Goal: Task Accomplishment & Management: Manage account settings

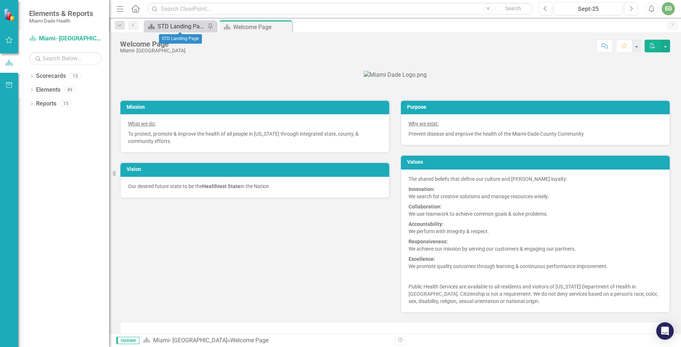
click at [166, 24] on div "STD Landing Page" at bounding box center [181, 26] width 48 height 9
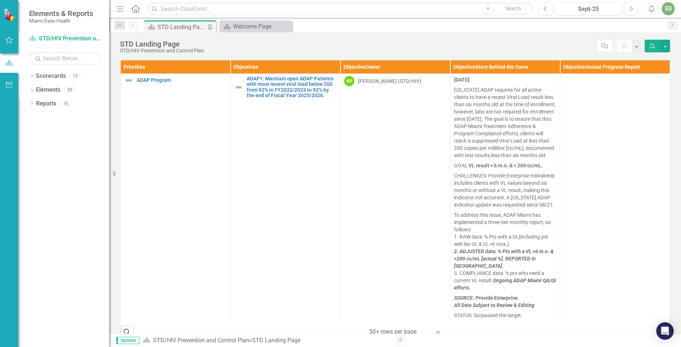
click at [192, 21] on div "Scorecard STD Landing Page Pin" at bounding box center [180, 26] width 73 height 12
click at [180, 21] on div "Scorecard STD Landing Page Pin" at bounding box center [180, 26] width 73 height 12
click at [243, 25] on div "Welcome Page" at bounding box center [257, 26] width 48 height 9
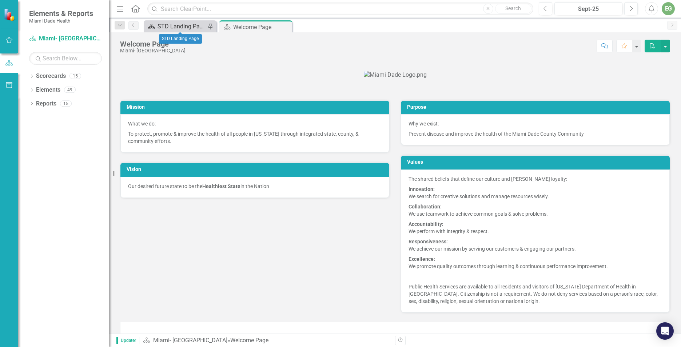
click at [185, 27] on div "STD Landing Page" at bounding box center [181, 26] width 48 height 9
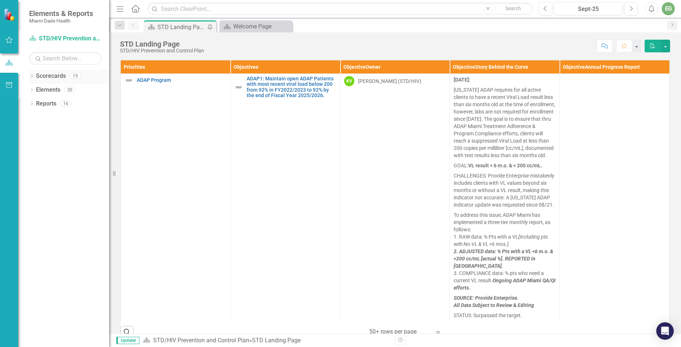
click at [33, 76] on icon "Dropdown" at bounding box center [31, 77] width 5 height 4
click at [27, 91] on icon "Dropdown" at bounding box center [24, 89] width 5 height 4
click at [165, 26] on div "STD Landing Page" at bounding box center [181, 27] width 48 height 9
click at [193, 27] on div "STD Landing Page" at bounding box center [181, 27] width 48 height 9
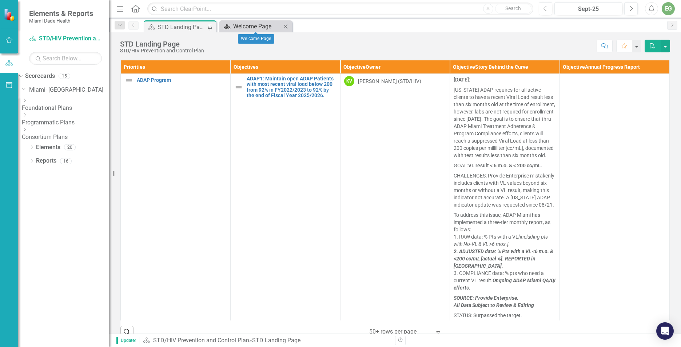
click at [249, 26] on div "Welcome Page" at bounding box center [257, 26] width 48 height 9
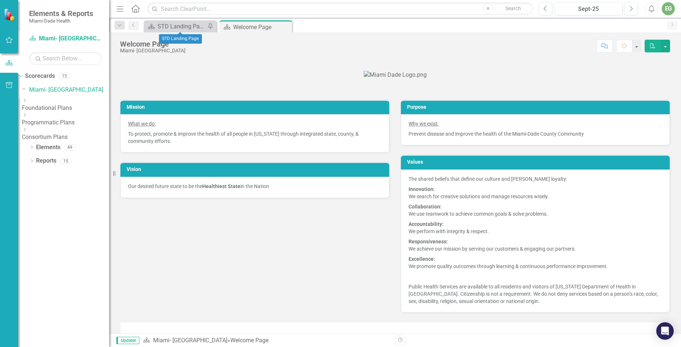
drag, startPoint x: 194, startPoint y: 25, endPoint x: 164, endPoint y: 88, distance: 69.6
click at [169, 81] on p at bounding box center [395, 74] width 550 height 11
click at [133, 22] on link "Previous" at bounding box center [133, 25] width 10 height 9
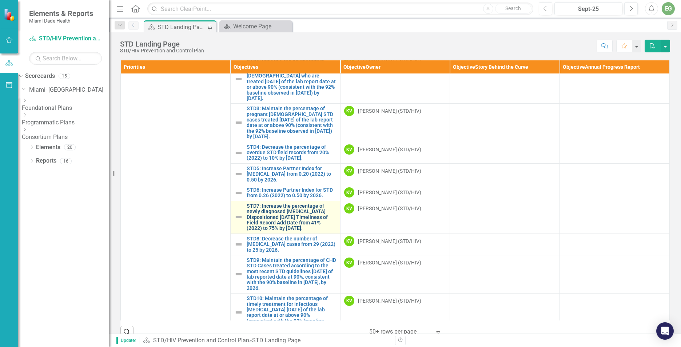
scroll to position [291, 0]
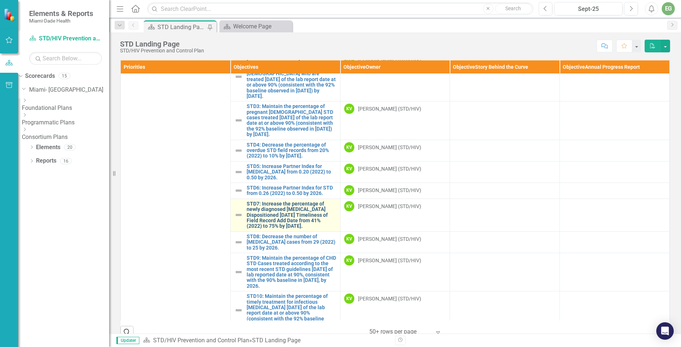
click at [274, 218] on link "STD7: Increase the percentage of newly diagnosed [MEDICAL_DATA] Dispositioned […" at bounding box center [292, 215] width 90 height 28
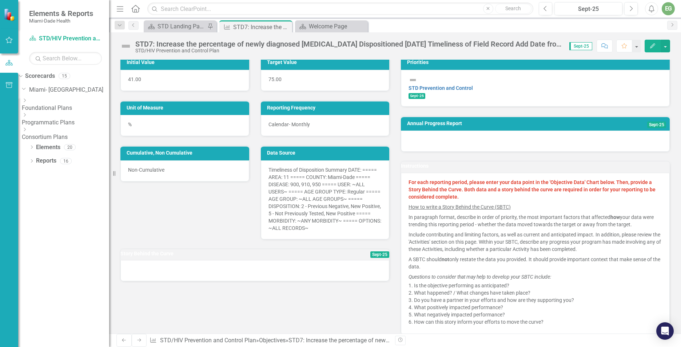
scroll to position [73, 0]
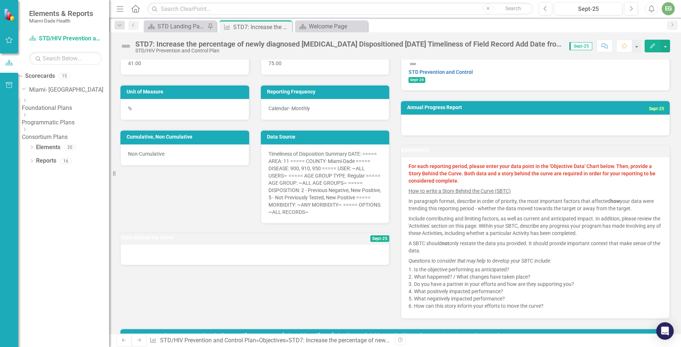
click at [370, 242] on span "Sept-25" at bounding box center [379, 238] width 19 height 7
drag, startPoint x: 338, startPoint y: 263, endPoint x: 334, endPoint y: 265, distance: 5.4
click at [337, 264] on div at bounding box center [254, 254] width 269 height 21
click at [161, 240] on h3 "Story Behind the Curve" at bounding box center [219, 237] width 199 height 5
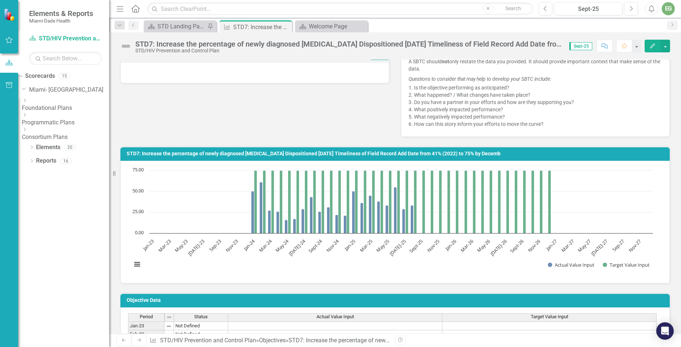
scroll to position [145, 0]
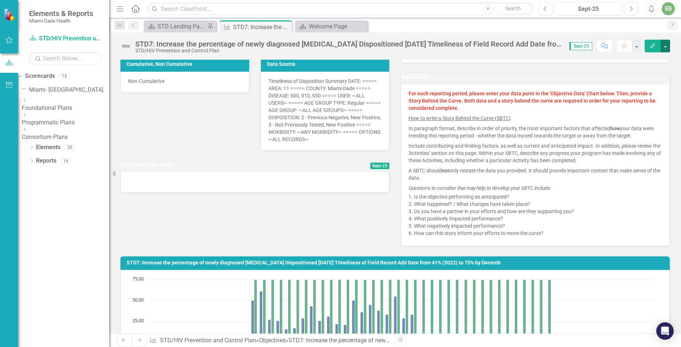
click at [666, 48] on button "button" at bounding box center [664, 46] width 9 height 13
click at [223, 168] on h3 "Story Behind the Curve" at bounding box center [219, 164] width 199 height 5
click at [147, 168] on h3 "Story Behind the Curve" at bounding box center [219, 164] width 199 height 5
click at [148, 191] on div at bounding box center [254, 181] width 269 height 21
drag, startPoint x: 148, startPoint y: 191, endPoint x: 144, endPoint y: 180, distance: 11.6
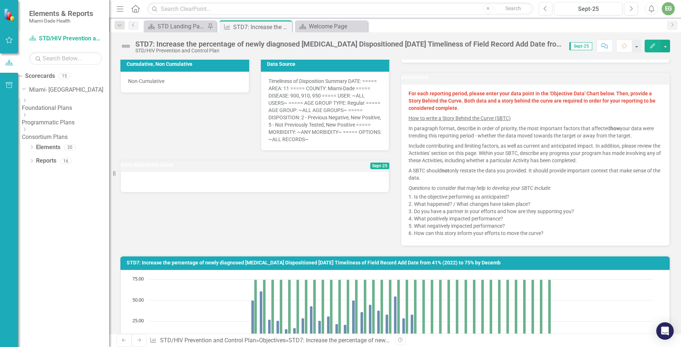
click at [148, 191] on div at bounding box center [254, 181] width 269 height 21
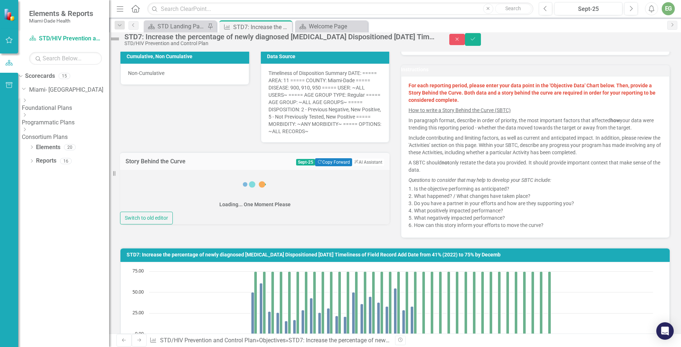
click at [144, 165] on h3 "Story Behind the Curve" at bounding box center [177, 161] width 105 height 7
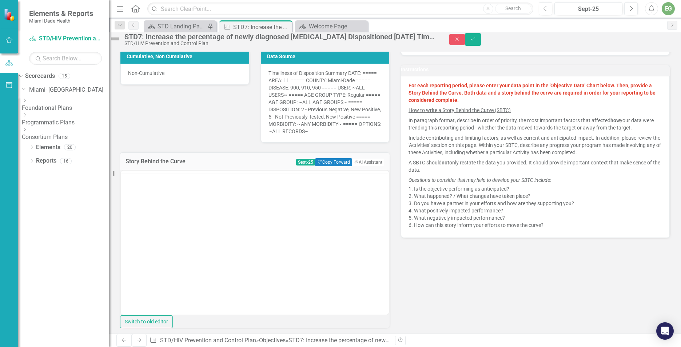
scroll to position [0, 0]
click at [201, 216] on body "Rich Text Area. Press ALT-0 for help." at bounding box center [255, 241] width 268 height 109
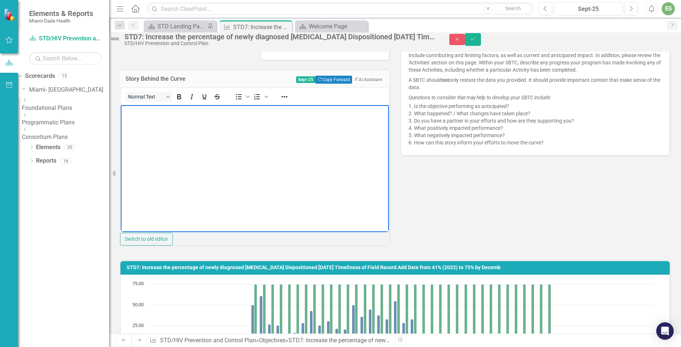
scroll to position [255, 0]
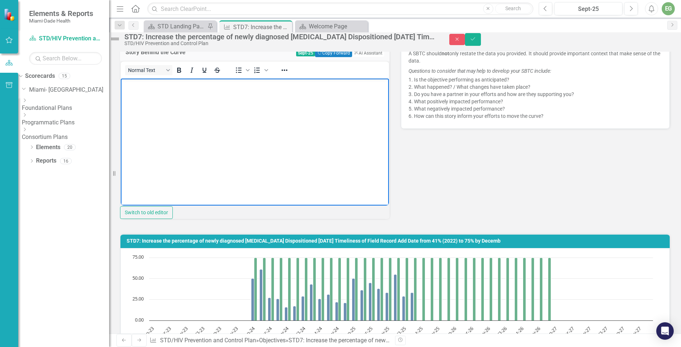
click at [149, 103] on body "Rich Text Area. Press ALT-0 for help." at bounding box center [255, 132] width 268 height 109
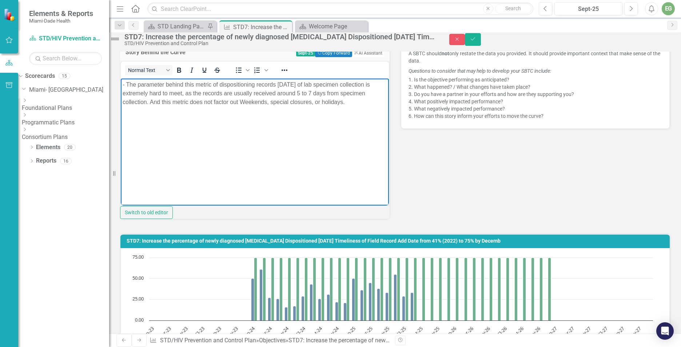
drag, startPoint x: 127, startPoint y: 82, endPoint x: 142, endPoint y: 83, distance: 15.3
click at [128, 83] on p "- The parameter behind this metric of dispositioning records [DATE] of lab spec…" at bounding box center [255, 93] width 264 height 26
click at [476, 41] on icon "Save" at bounding box center [472, 38] width 7 height 5
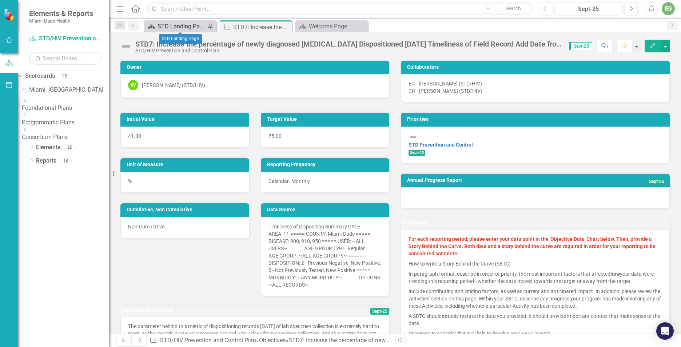
click at [166, 24] on div "STD Landing Page" at bounding box center [181, 26] width 48 height 9
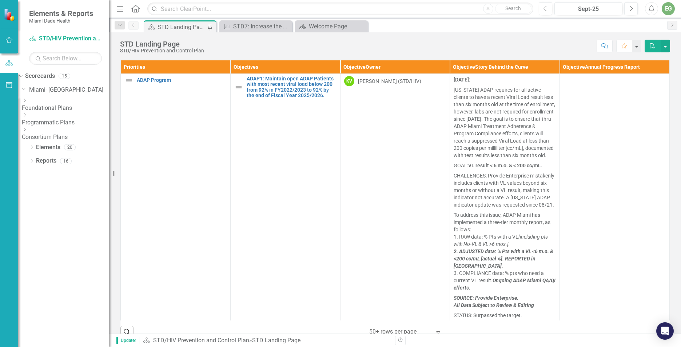
click at [170, 25] on div "STD Landing Page" at bounding box center [181, 27] width 48 height 9
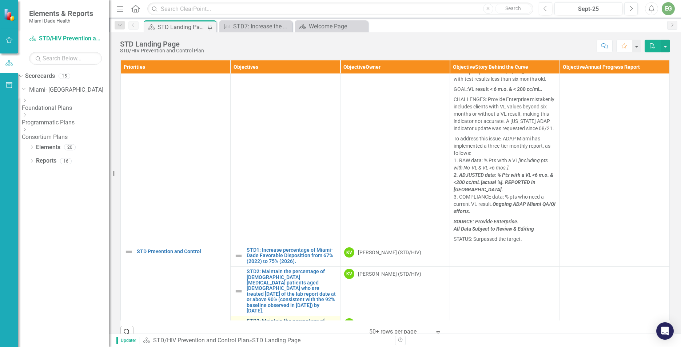
scroll to position [255, 0]
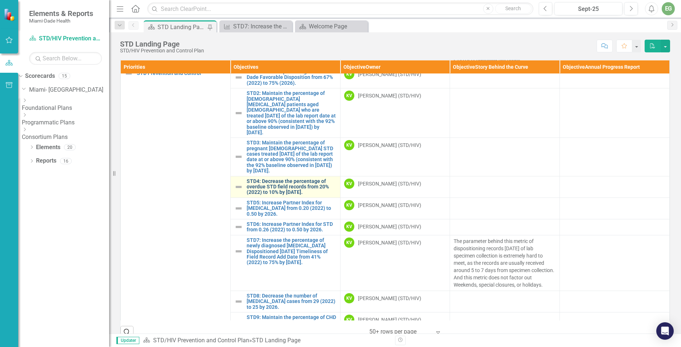
click at [272, 195] on link "STD4: Decrease the percentage of overdue STD field records from 20% (2022) to 1…" at bounding box center [292, 187] width 90 height 17
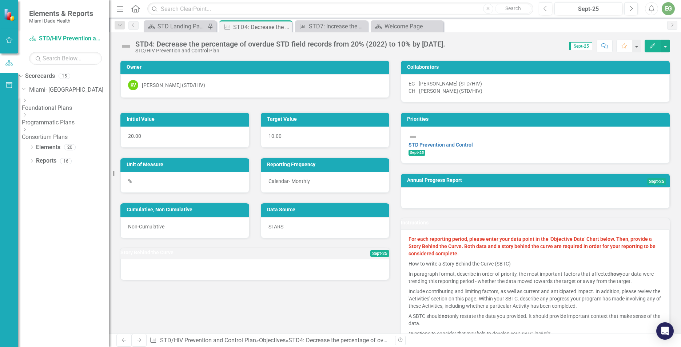
scroll to position [109, 0]
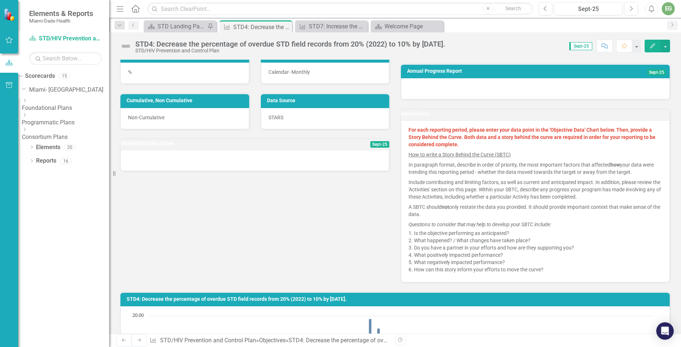
click at [160, 146] on h3 "Story Behind the Curve" at bounding box center [219, 143] width 199 height 5
click at [164, 171] on div at bounding box center [254, 160] width 269 height 21
click at [370, 148] on span "Sept-25" at bounding box center [379, 144] width 19 height 7
click at [168, 171] on div at bounding box center [254, 160] width 269 height 21
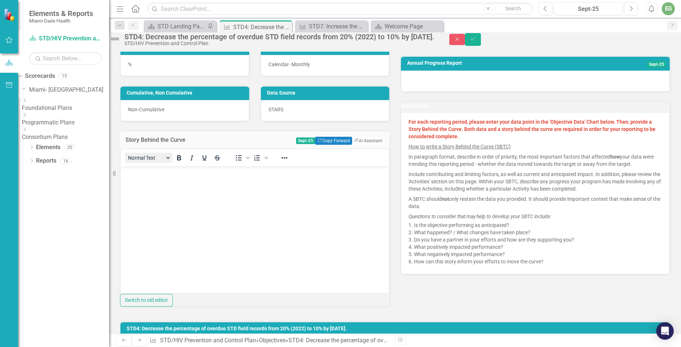
scroll to position [0, 0]
click at [161, 190] on body "Rich Text Area. Press ALT-0 for help." at bounding box center [255, 220] width 268 height 109
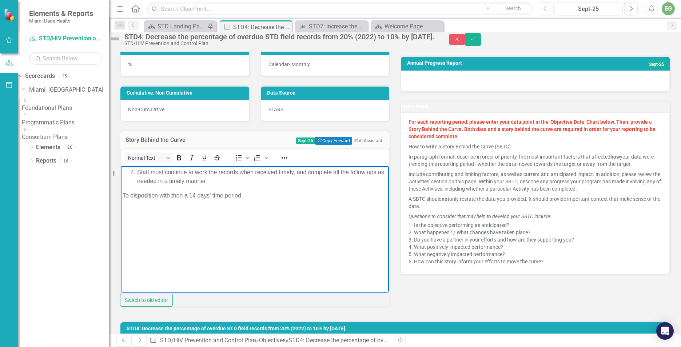
click at [137, 169] on span "Staff must continue to work the records when received timely, and complete all …" at bounding box center [260, 176] width 247 height 15
click at [316, 184] on p "Staff must continue to work the records when received timely, and complete all …" at bounding box center [255, 176] width 264 height 17
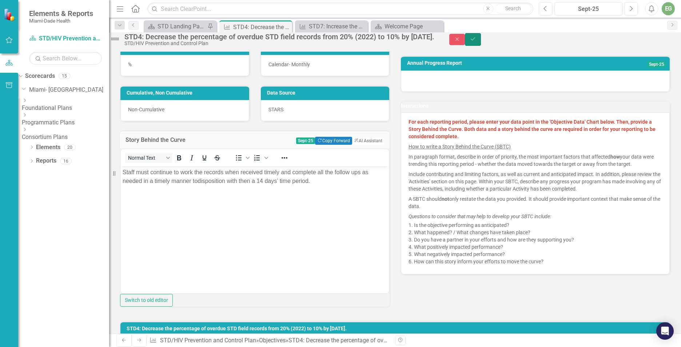
click at [476, 41] on icon "Save" at bounding box center [472, 38] width 7 height 5
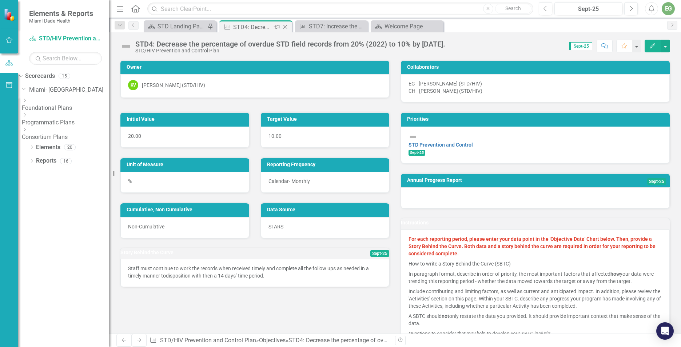
click at [284, 25] on icon "Close" at bounding box center [284, 27] width 7 height 6
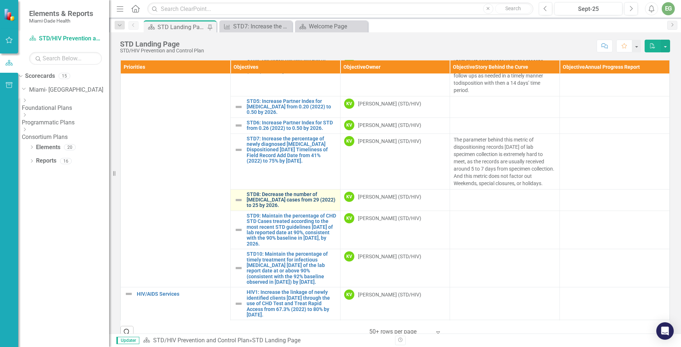
scroll to position [364, 0]
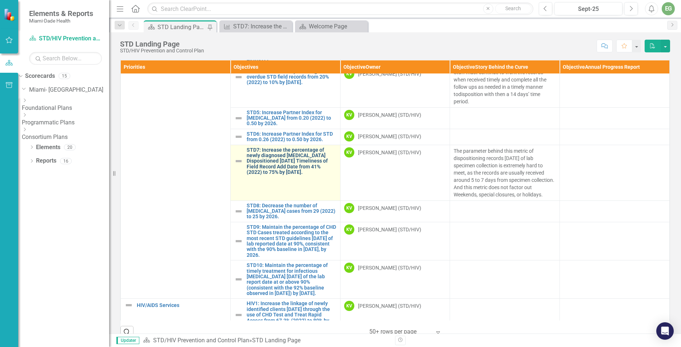
click at [274, 155] on link "STD7: Increase the percentage of newly diagnosed [MEDICAL_DATA] Dispositioned […" at bounding box center [292, 161] width 90 height 28
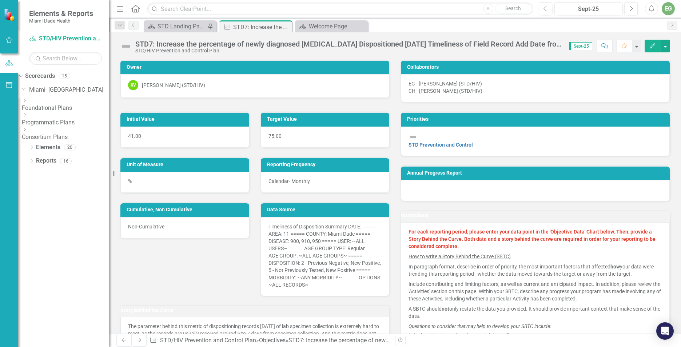
scroll to position [145, 0]
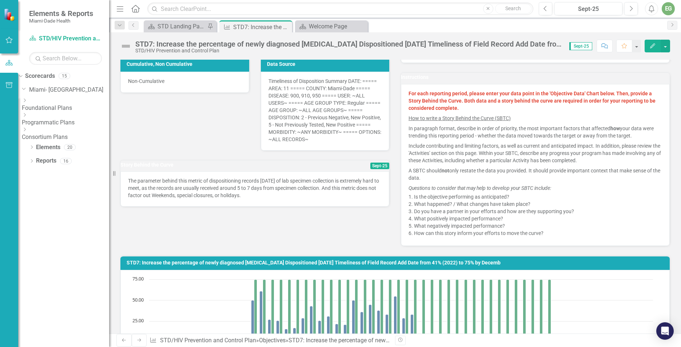
click at [293, 199] on p "The parameter behind this metric of dispositioning records [DATE] of lab specim…" at bounding box center [254, 188] width 253 height 22
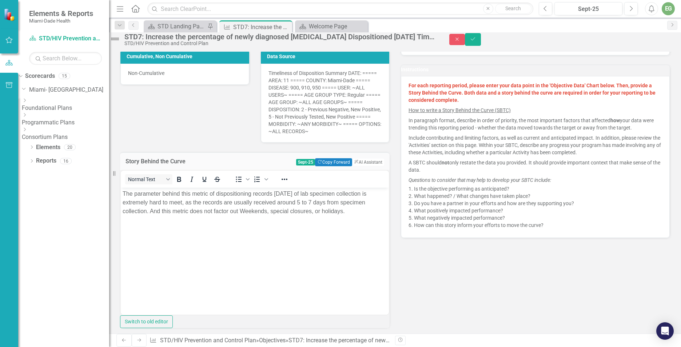
scroll to position [0, 0]
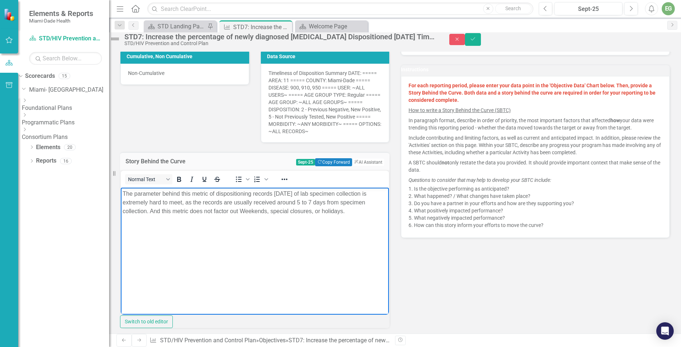
click at [153, 215] on p "The parameter behind this metric of dispositioning records [DATE] of lab specim…" at bounding box center [255, 202] width 264 height 26
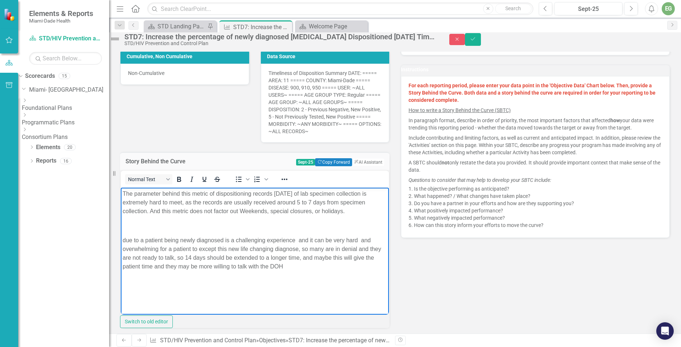
click at [132, 248] on span "due to a patient being newly diagnosed is a challenging experience and it can b…" at bounding box center [252, 253] width 259 height 32
click at [316, 269] on span "Due to a patient being newly diagnosed is a challenging experience and it can b…" at bounding box center [252, 253] width 259 height 32
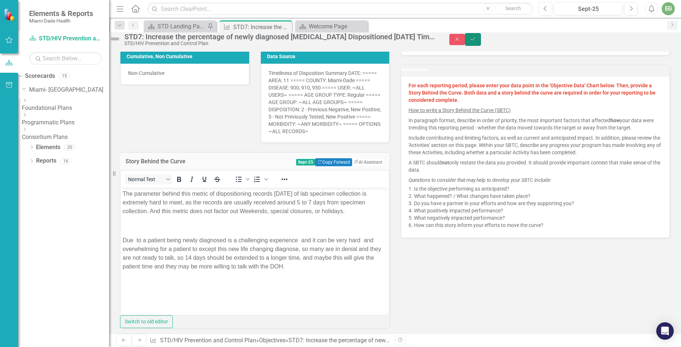
click at [476, 41] on icon "Save" at bounding box center [472, 38] width 7 height 5
